Goal: Transaction & Acquisition: Purchase product/service

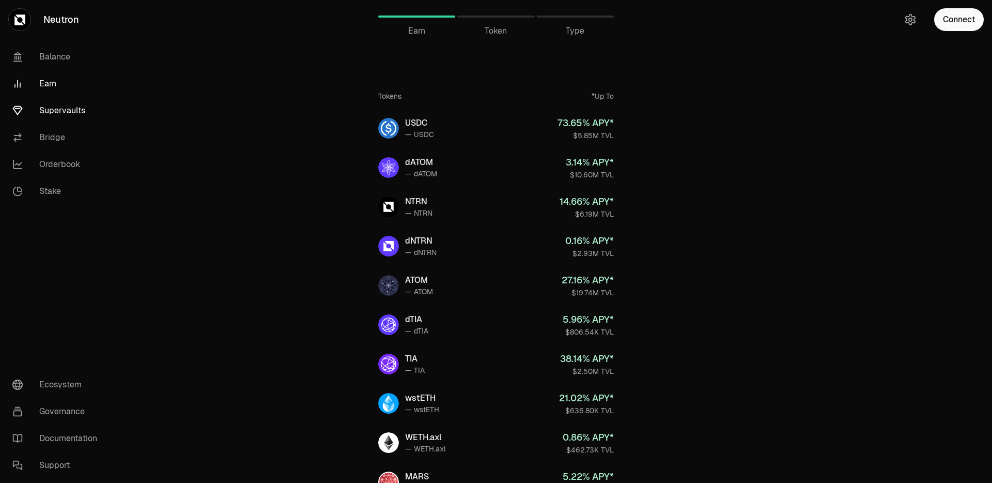
click at [54, 108] on link "Supervaults" at bounding box center [57, 110] width 107 height 27
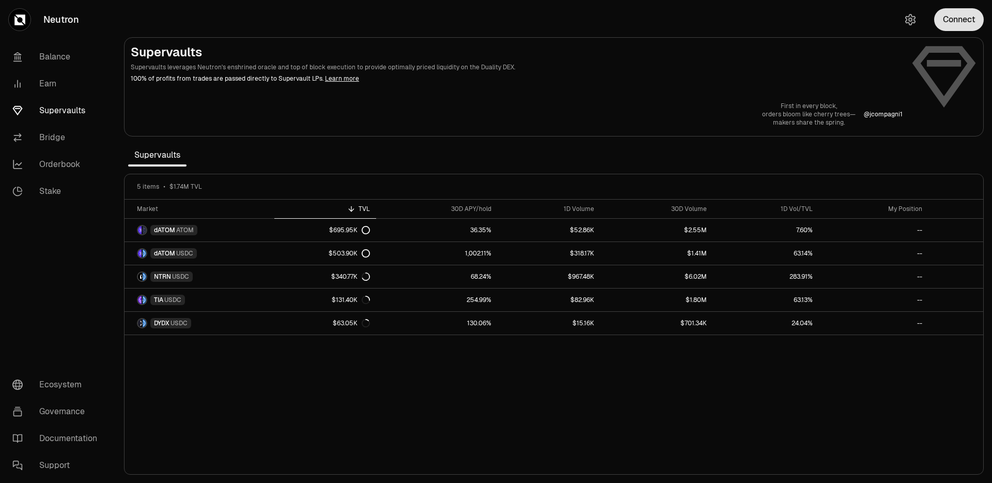
click at [969, 24] on button "Connect" at bounding box center [959, 19] width 50 height 23
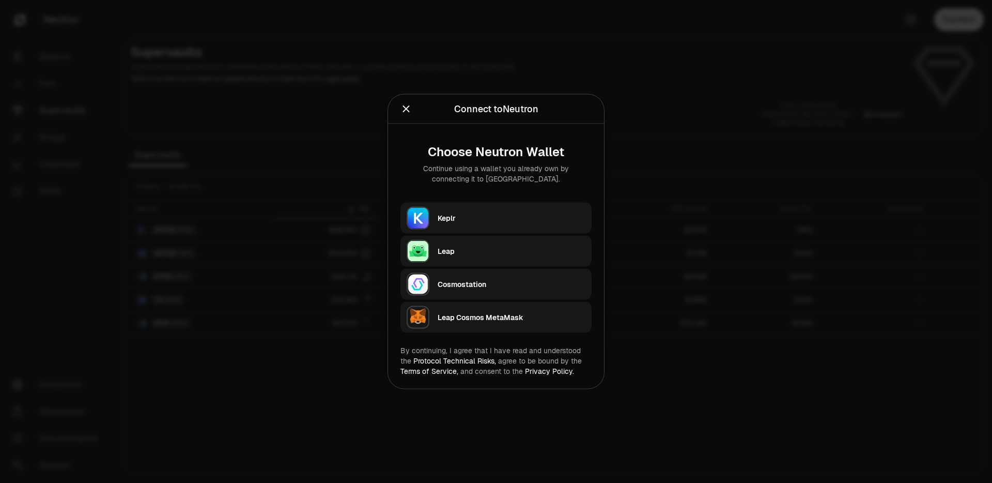
click at [472, 222] on div "Keplr" at bounding box center [512, 218] width 148 height 10
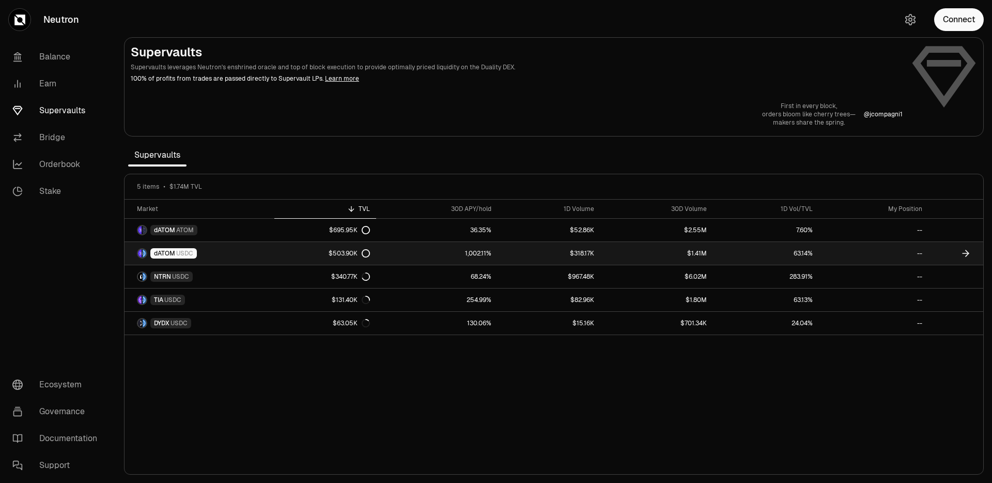
click at [231, 259] on link "dATOM USDC" at bounding box center [200, 253] width 150 height 23
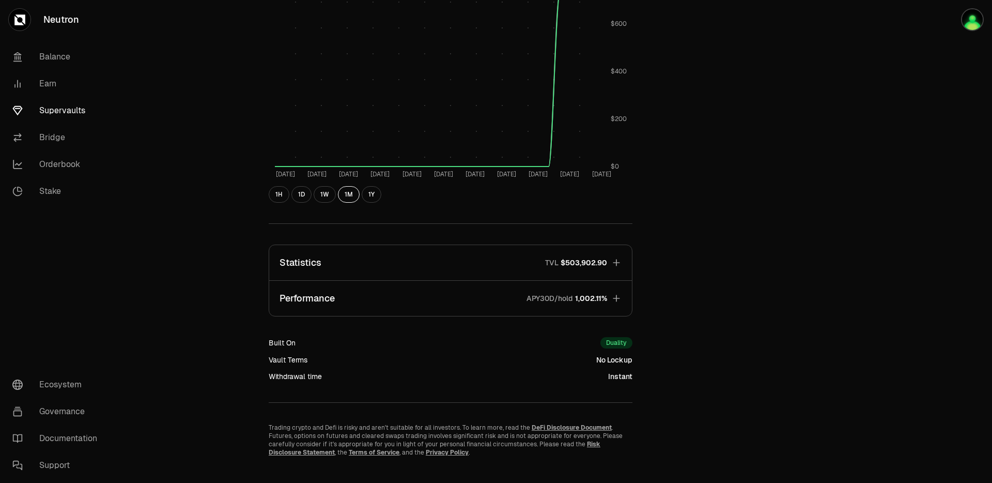
scroll to position [486, 0]
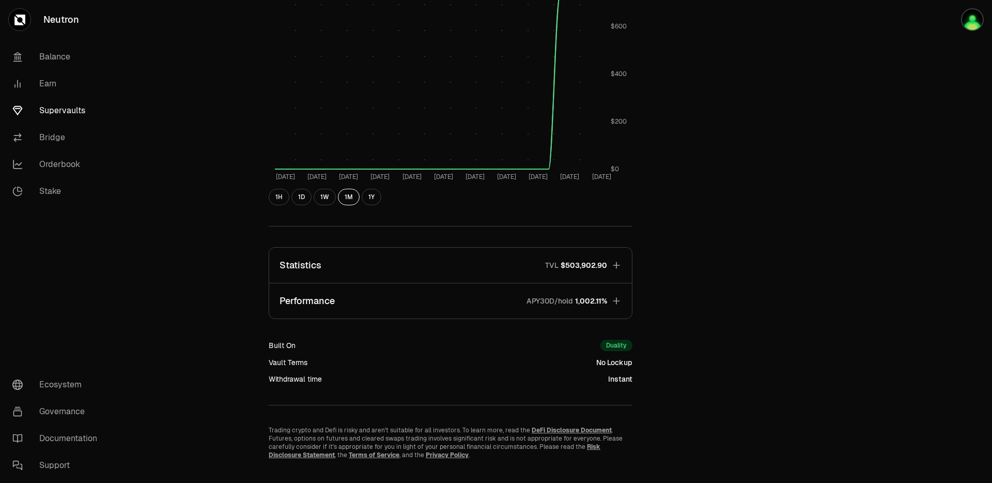
click at [279, 206] on div "Explore dATOM - USDC Vault dATOM USDC 5.6568 USDC ($1.00) = 1 dATOM ($5.66) Per…" at bounding box center [450, 7] width 388 height 904
click at [279, 203] on button "1H" at bounding box center [279, 197] width 21 height 17
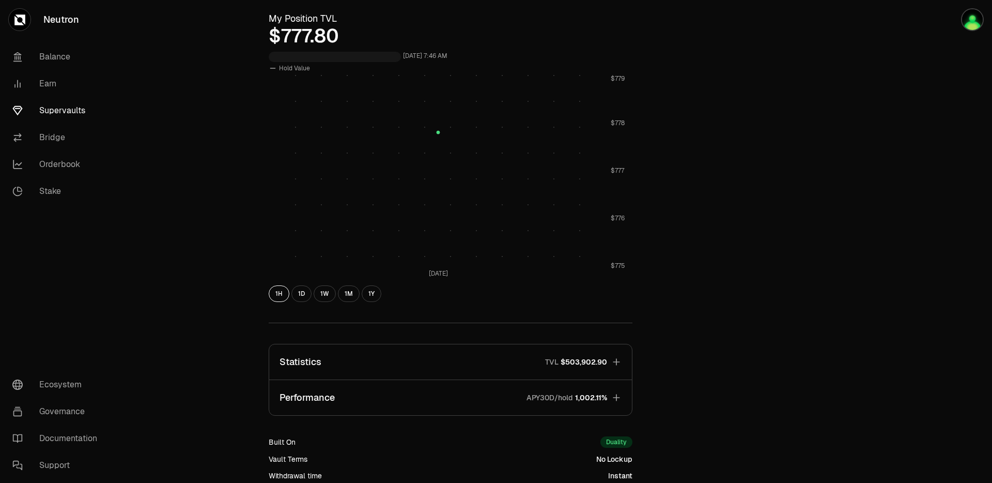
scroll to position [393, 0]
click at [302, 290] on button "1D" at bounding box center [301, 290] width 20 height 17
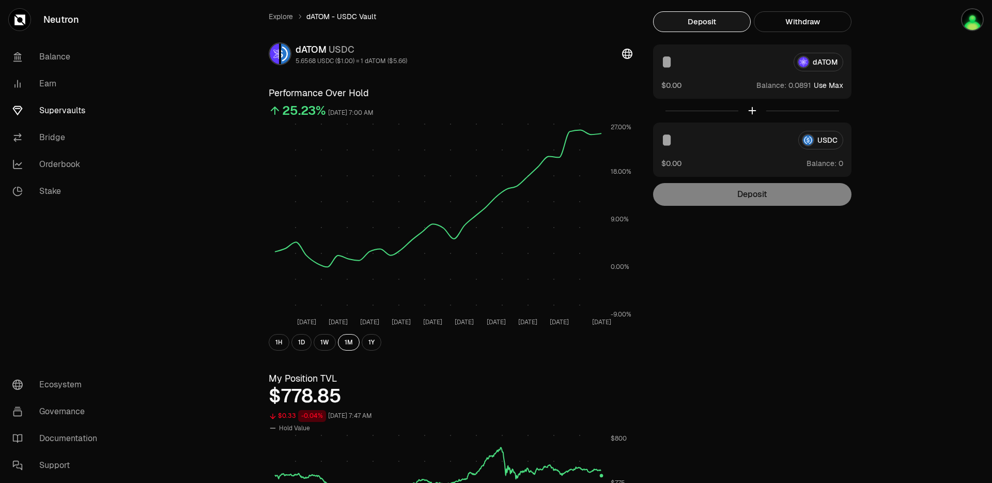
scroll to position [0, 0]
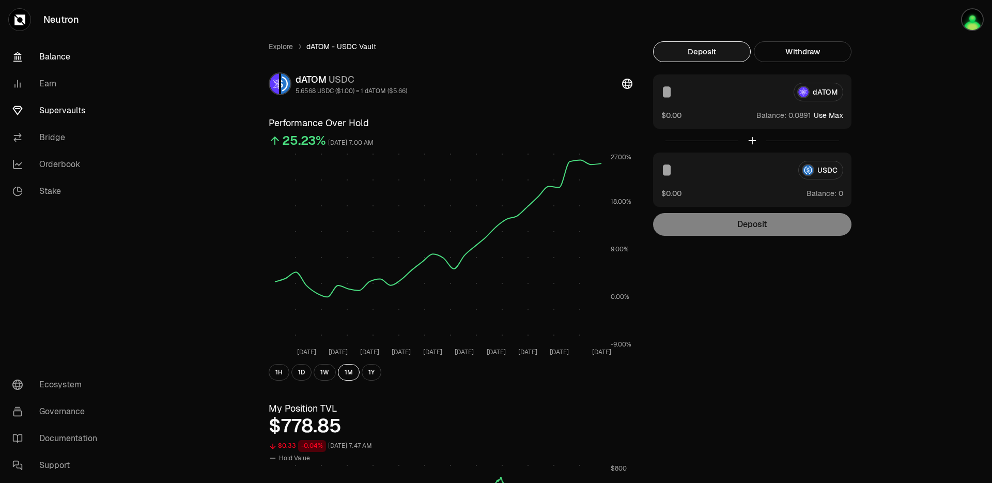
click at [66, 55] on link "Balance" at bounding box center [57, 56] width 107 height 27
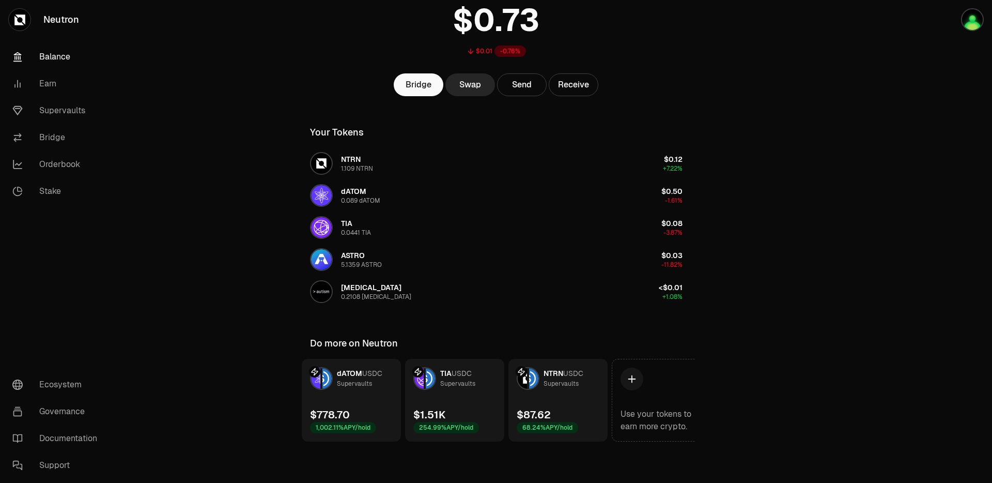
scroll to position [0, 99]
